Goal: Transaction & Acquisition: Purchase product/service

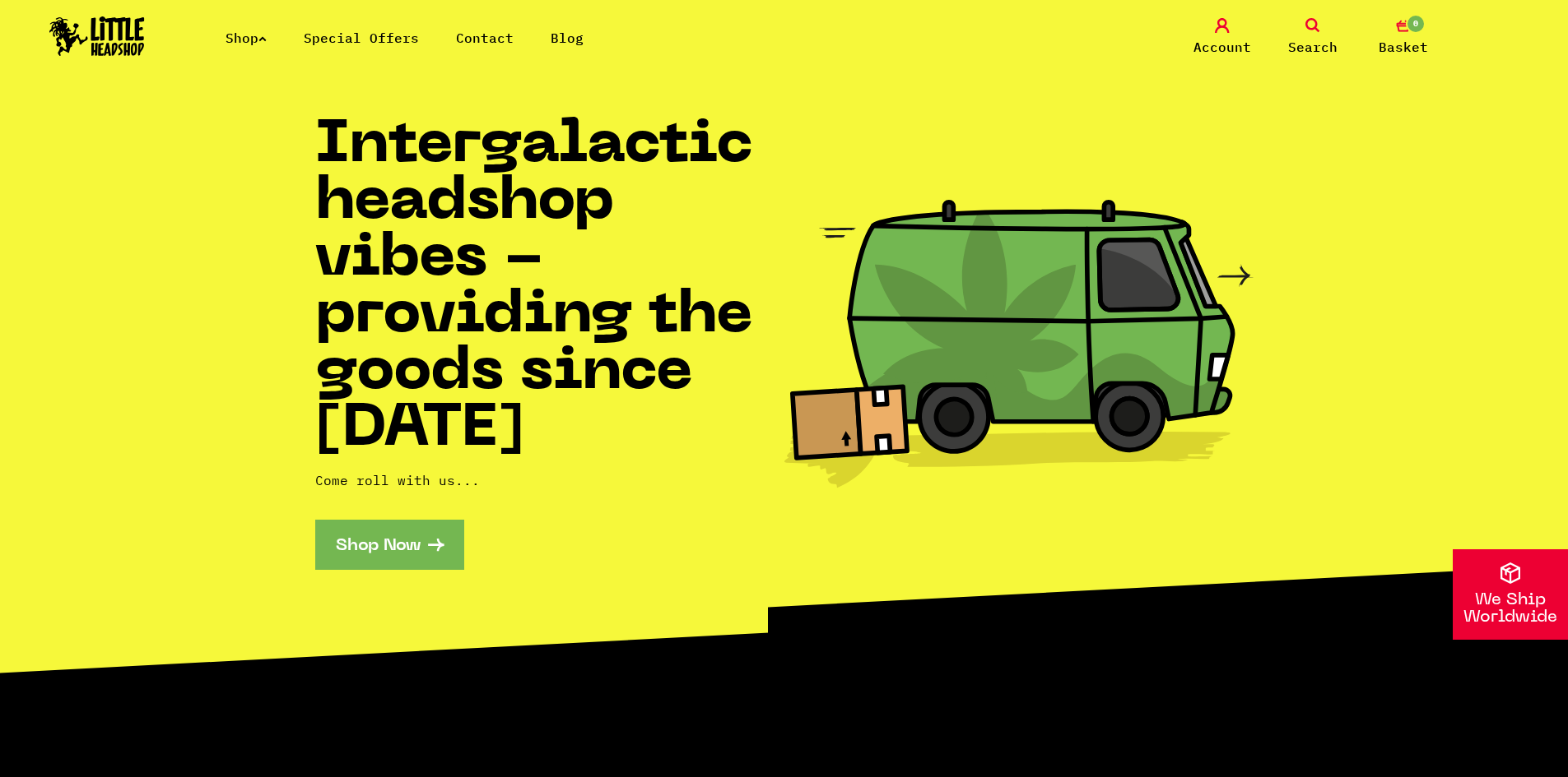
click at [245, 36] on link "Shop" at bounding box center [246, 38] width 41 height 17
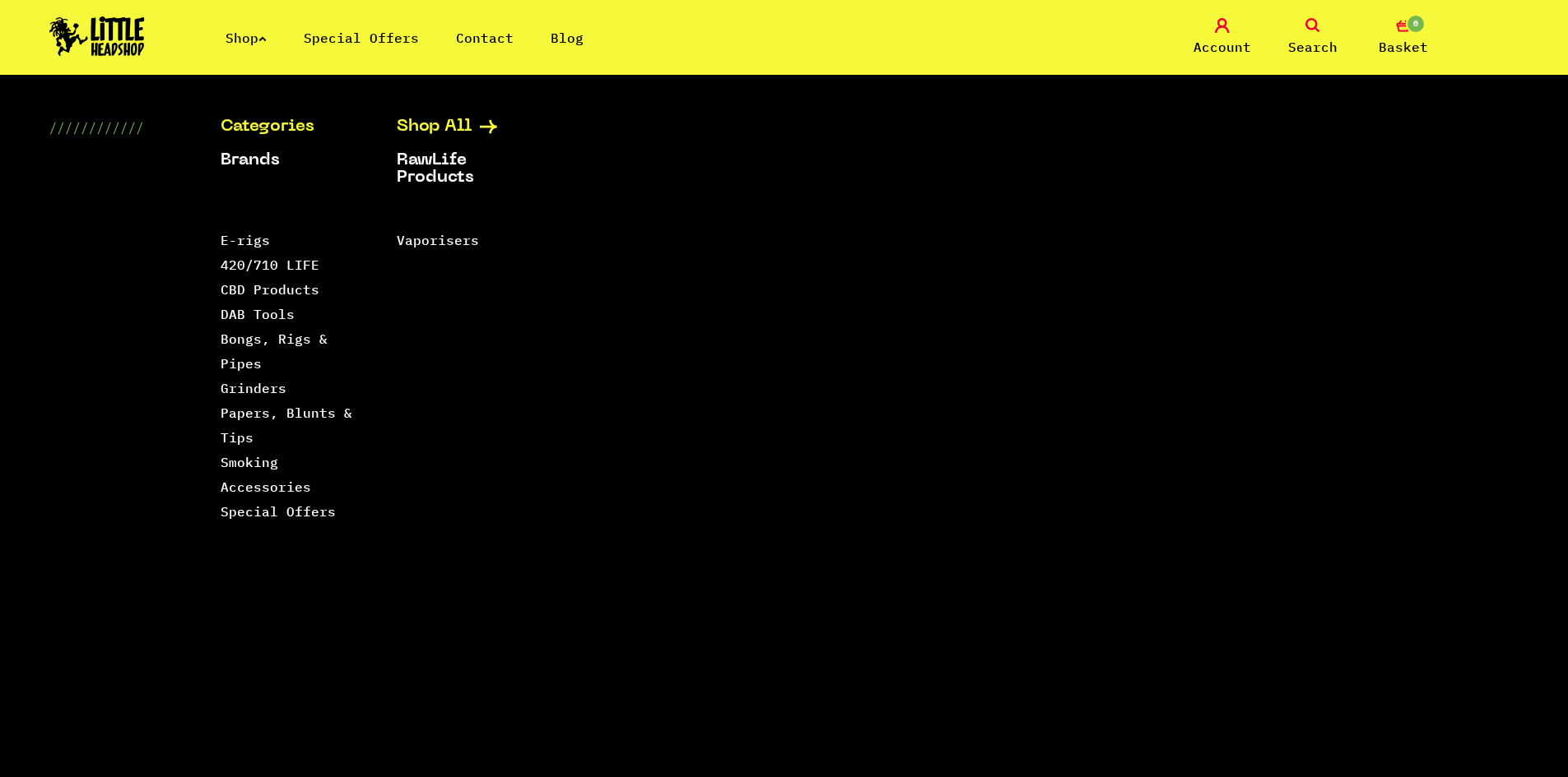
click at [468, 124] on link "Shop All" at bounding box center [463, 126] width 135 height 17
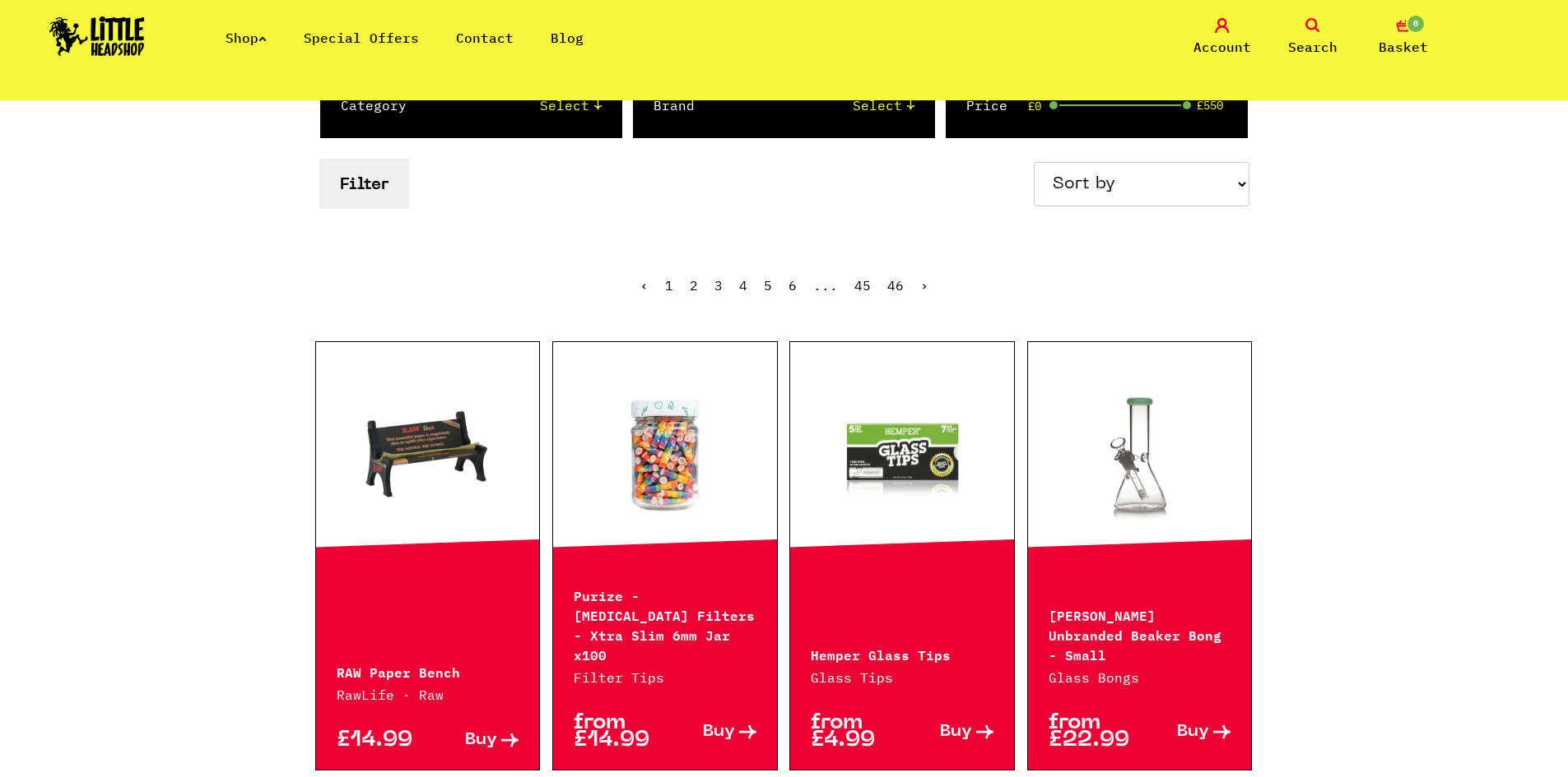
scroll to position [247, 0]
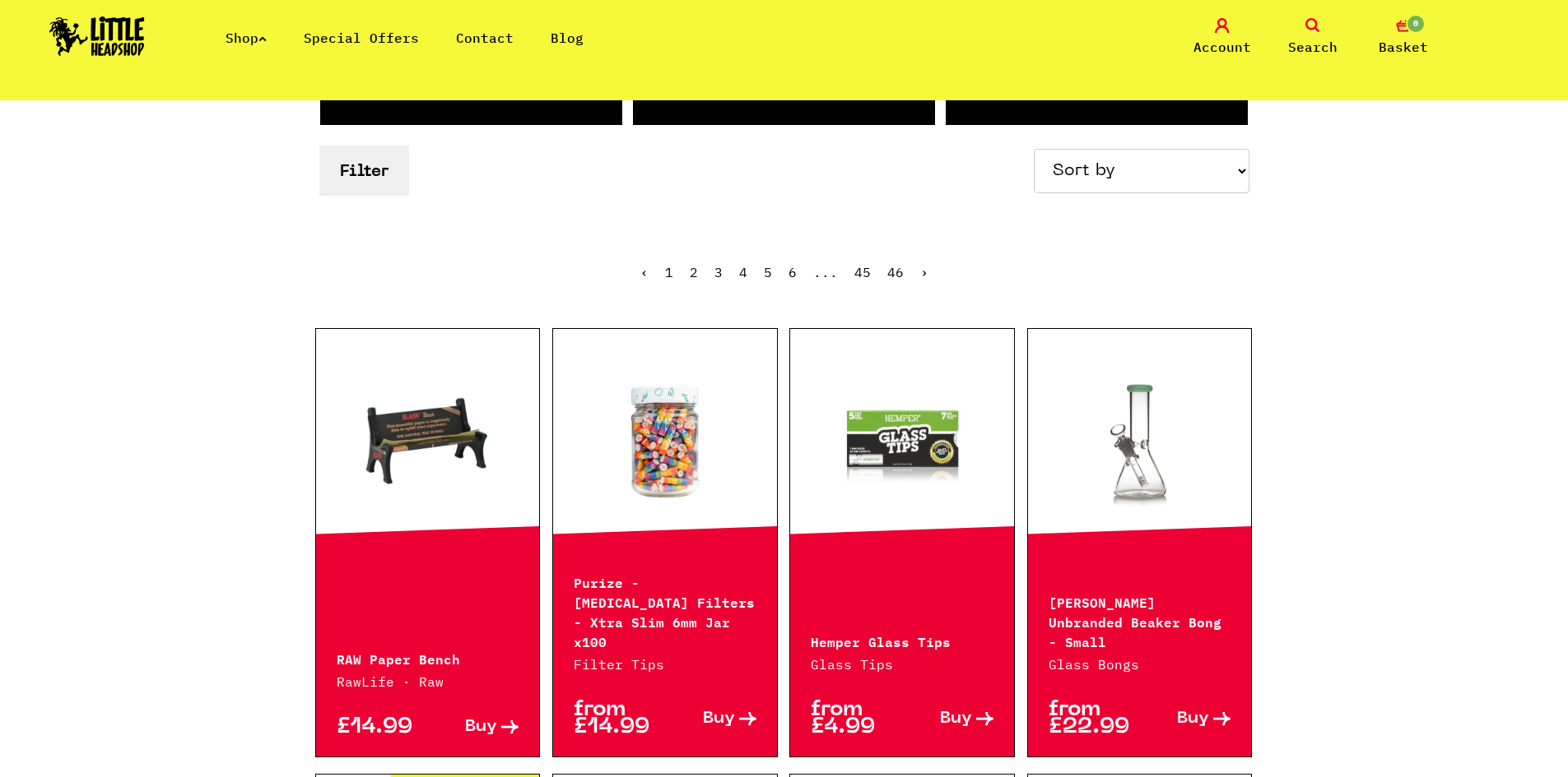
click at [427, 443] on link at bounding box center [428, 439] width 224 height 164
click at [1173, 183] on select "Sort by Price - Low to High Price - High to Low Newest Products" at bounding box center [1141, 171] width 216 height 45
select select "newest"
click at [1036, 149] on select "Sort by Price - Low to High Price - High to Low Newest Products" at bounding box center [1141, 171] width 216 height 45
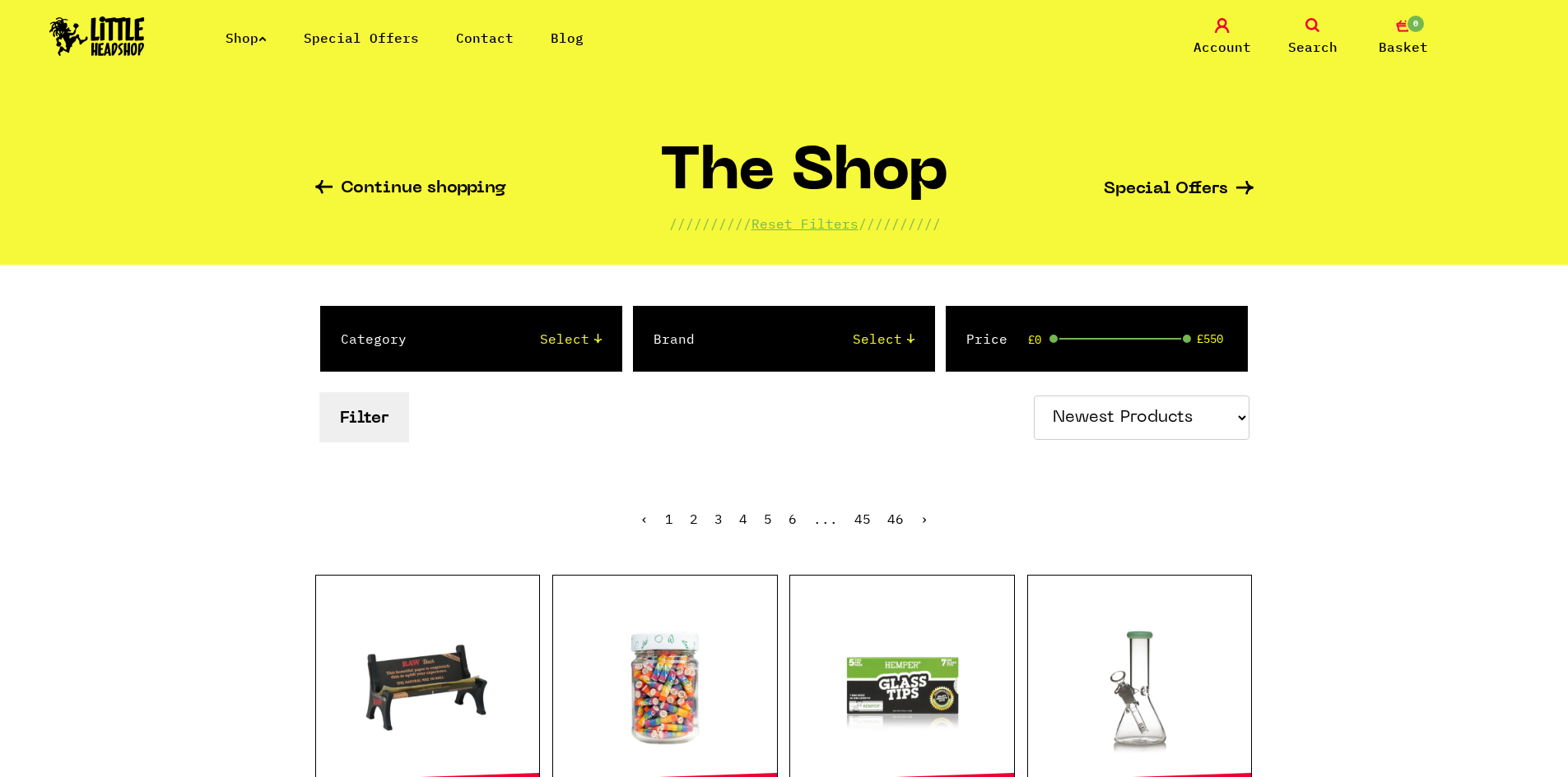
click at [262, 36] on link "Shop" at bounding box center [246, 38] width 41 height 17
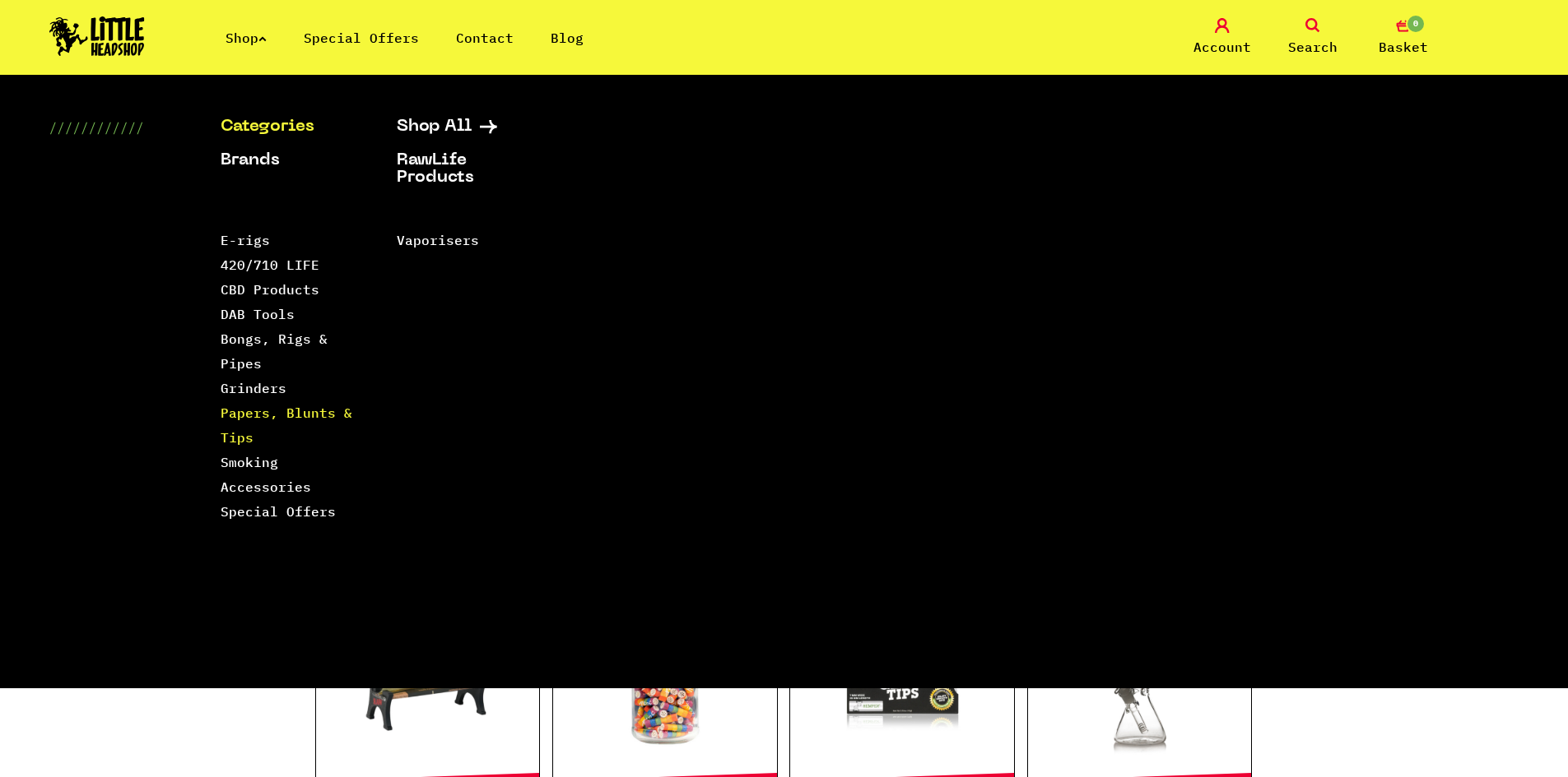
click at [286, 414] on link "Papers, Blunts & Tips" at bounding box center [286, 425] width 131 height 41
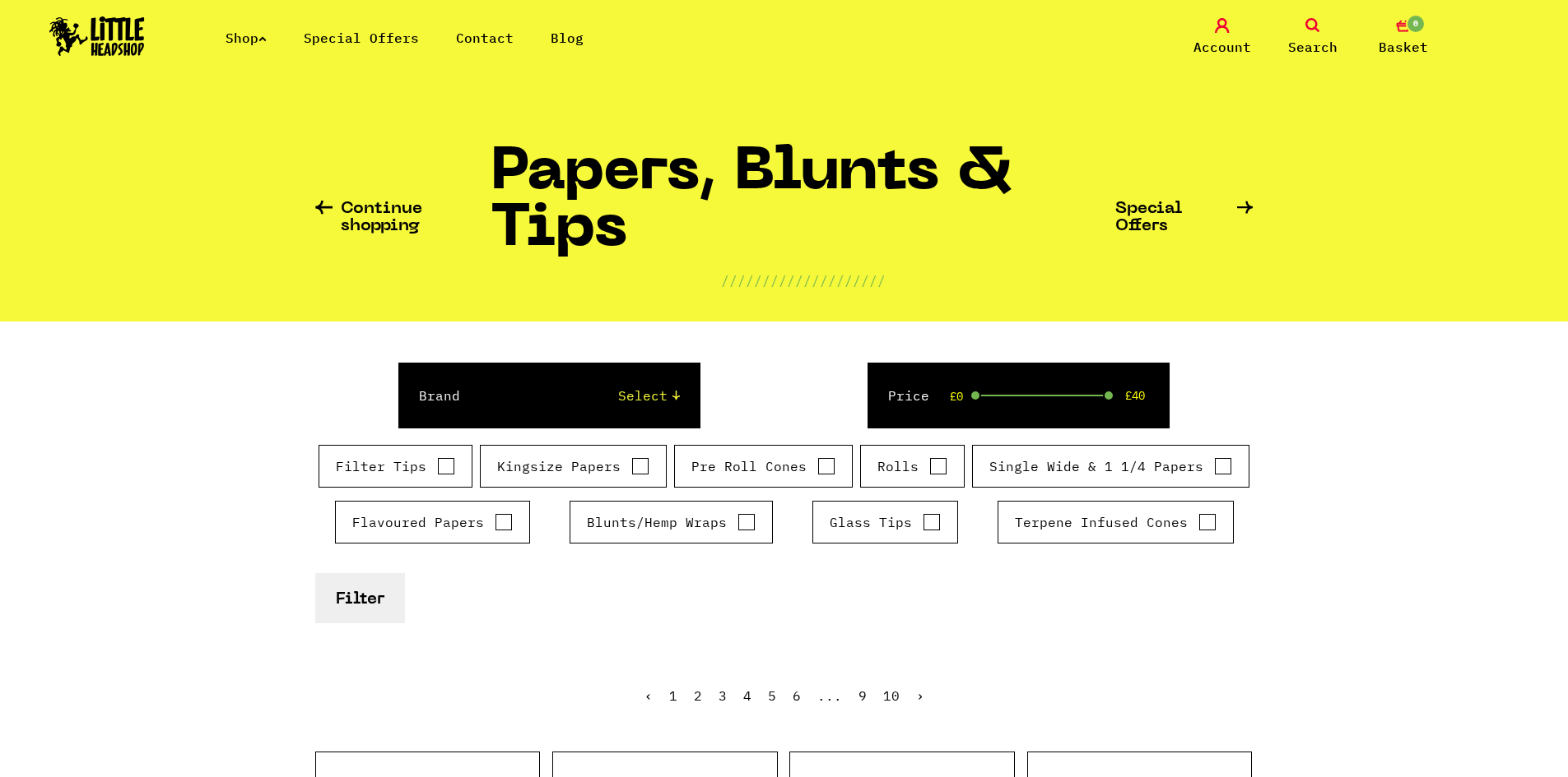
click at [929, 519] on input "Glass Tips" at bounding box center [932, 523] width 18 height 17
checkbox input "true"
click at [349, 595] on button "Filter" at bounding box center [360, 598] width 90 height 50
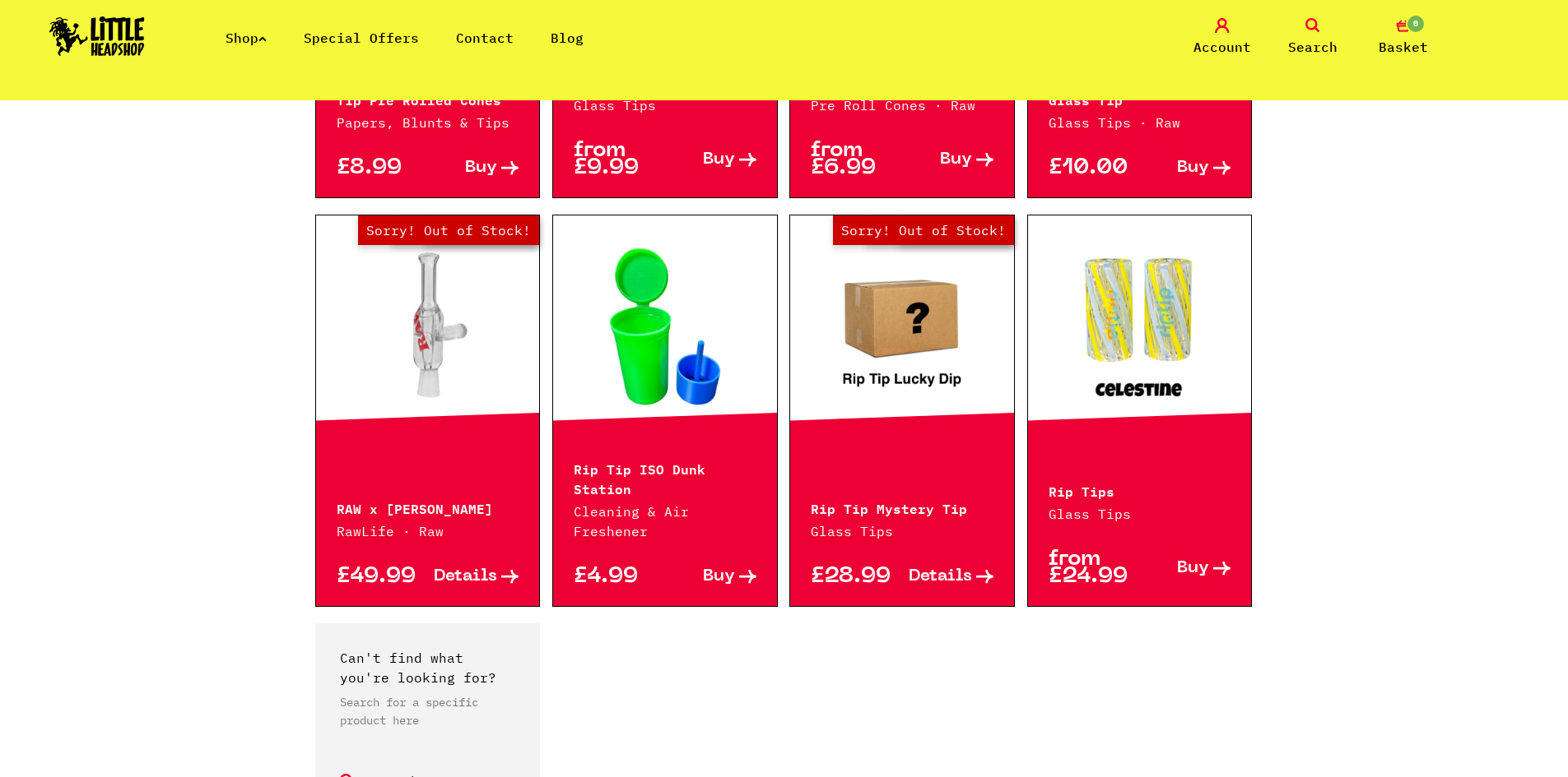
scroll to position [1727, 0]
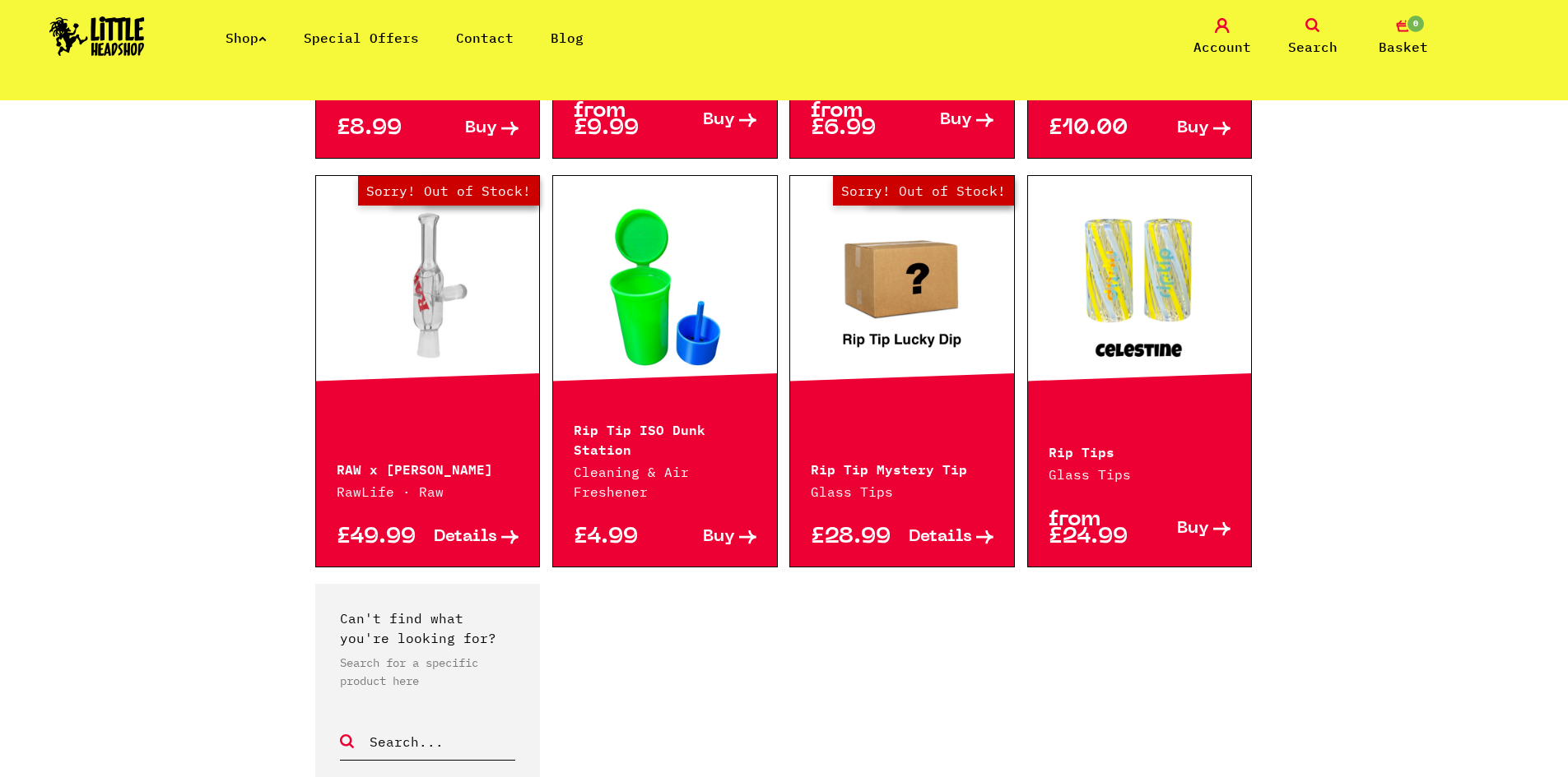
click at [1211, 301] on link at bounding box center [1139, 287] width 224 height 164
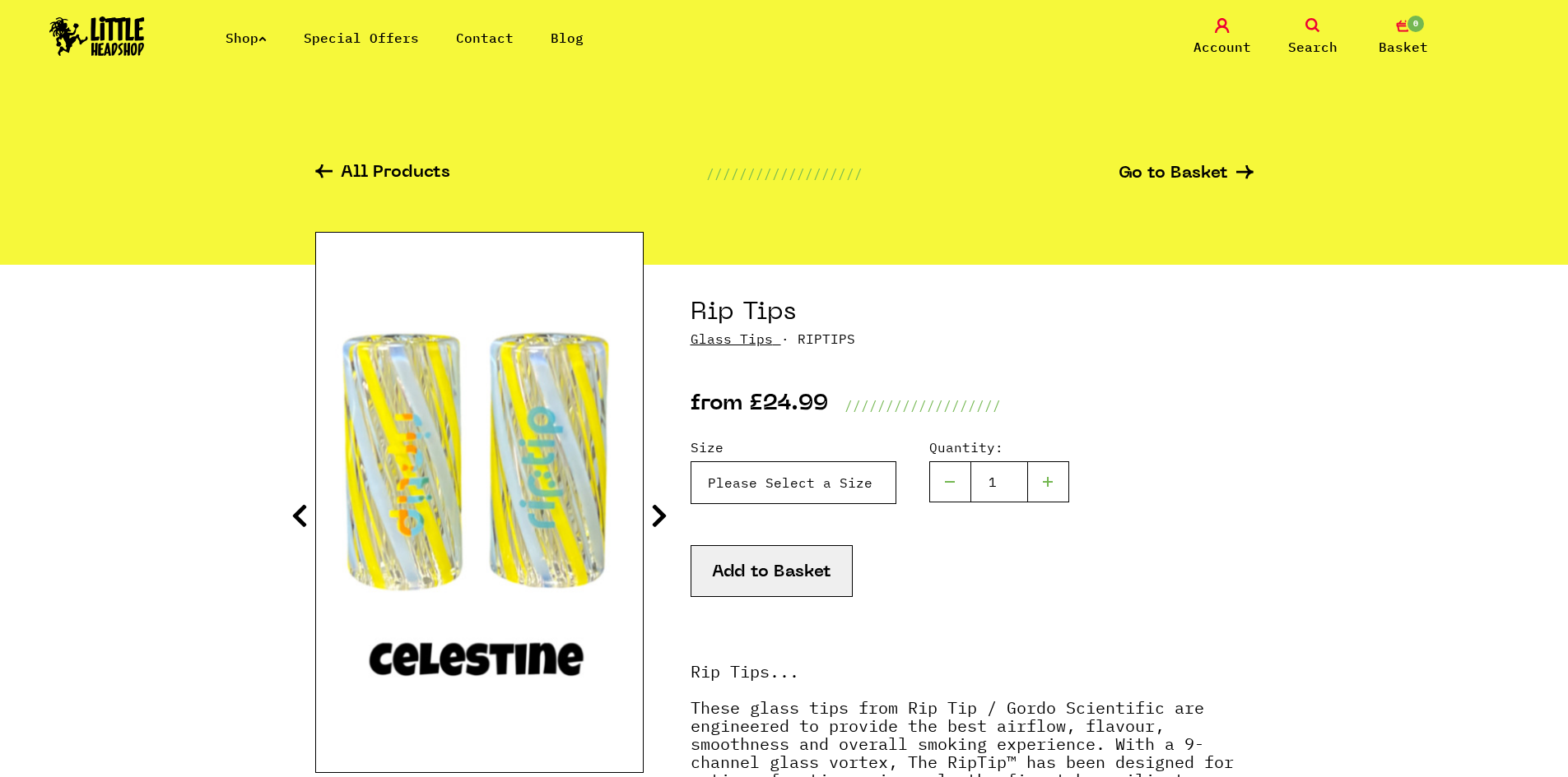
click at [843, 484] on select "Please Select a Size Rip Tips - Size 7 - Clear - £24.99 (Out of Stock) Rip Tips…" at bounding box center [793, 483] width 206 height 43
